Goal: Find specific page/section: Find specific page/section

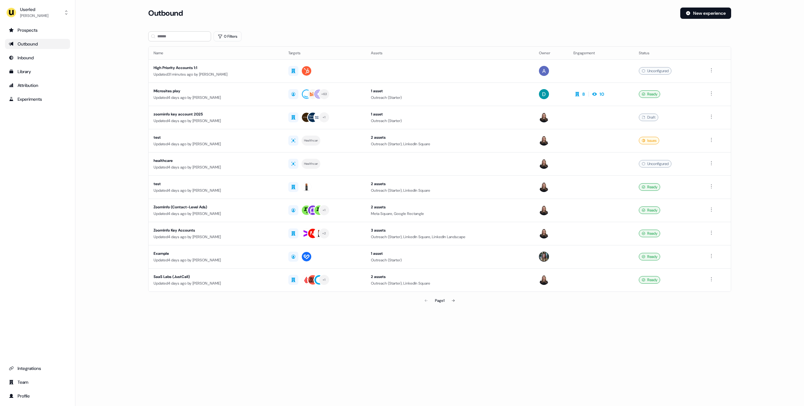
click at [112, 68] on main "Loading... Outbound New experience 0 Filters Name Targets Assets Owner Engageme…" at bounding box center [439, 166] width 729 height 317
drag, startPoint x: 96, startPoint y: 105, endPoint x: 95, endPoint y: 102, distance: 3.2
click at [96, 105] on main "Loading... Outbound New experience 0 Filters Name Targets Assets Owner Engageme…" at bounding box center [439, 166] width 729 height 317
click at [228, 92] on div "Microsites play" at bounding box center [216, 91] width 125 height 6
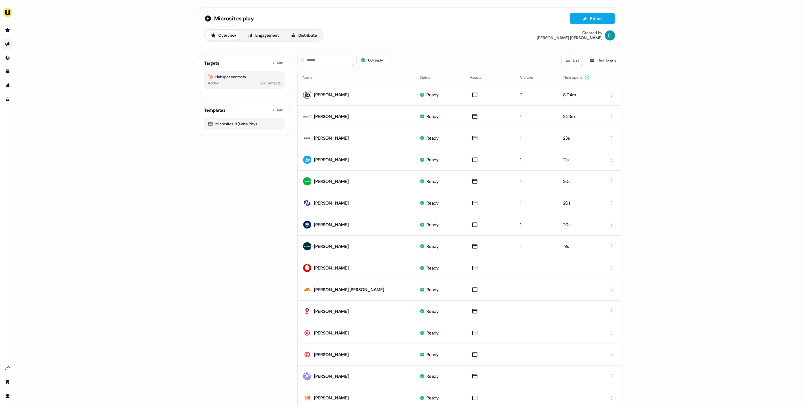
drag, startPoint x: 133, startPoint y: 98, endPoint x: 125, endPoint y: 101, distance: 7.9
click at [133, 98] on div "Microsites play Editor Overview Engagement Distribute Created by David Cruicksh…" at bounding box center [409, 203] width 789 height 406
drag, startPoint x: 207, startPoint y: 18, endPoint x: 163, endPoint y: 19, distance: 43.7
click at [207, 18] on icon at bounding box center [208, 19] width 8 height 8
click at [145, 24] on div "Microsites play Editor Overview Engagement Distribute Created by David Cruicksh…" at bounding box center [409, 203] width 789 height 406
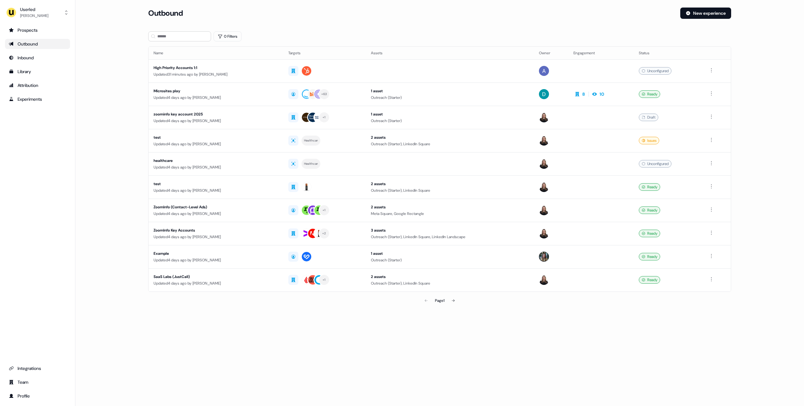
drag, startPoint x: 115, startPoint y: 89, endPoint x: 144, endPoint y: 280, distance: 193.7
click at [115, 89] on main "Loading... Outbound New experience 0 Filters Name Targets Assets Owner Engageme…" at bounding box center [439, 166] width 729 height 317
click at [117, 97] on main "Loading... Outbound New experience 0 Filters Name Targets Assets Owner Engageme…" at bounding box center [439, 166] width 729 height 317
drag, startPoint x: 380, startPoint y: 25, endPoint x: 354, endPoint y: 24, distance: 25.8
click at [374, 25] on div "Outbound New experience" at bounding box center [439, 17] width 583 height 19
